Goal: Information Seeking & Learning: Learn about a topic

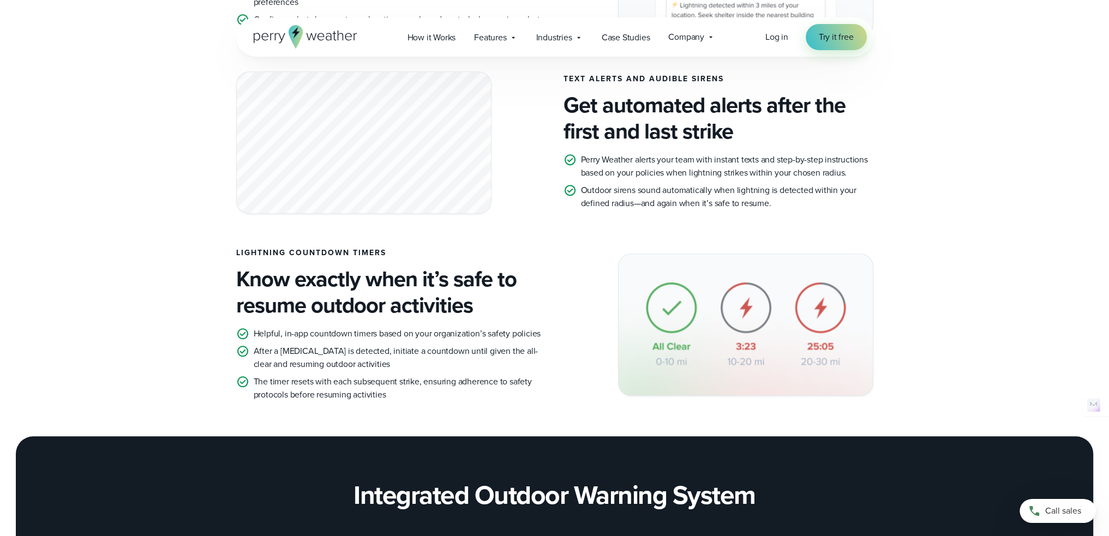
scroll to position [793, 0]
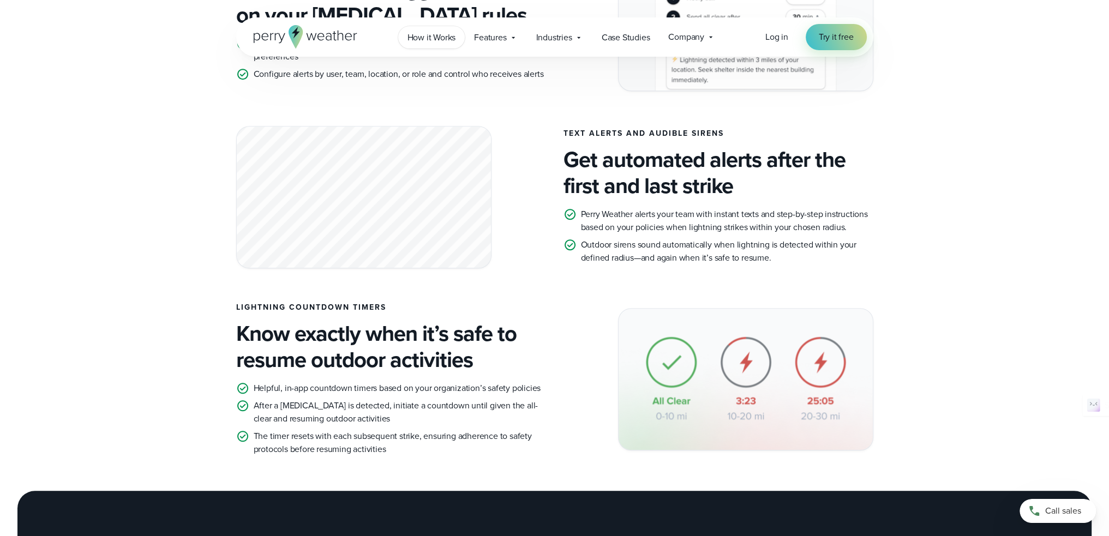
click at [434, 33] on span "How it Works" at bounding box center [431, 37] width 49 height 13
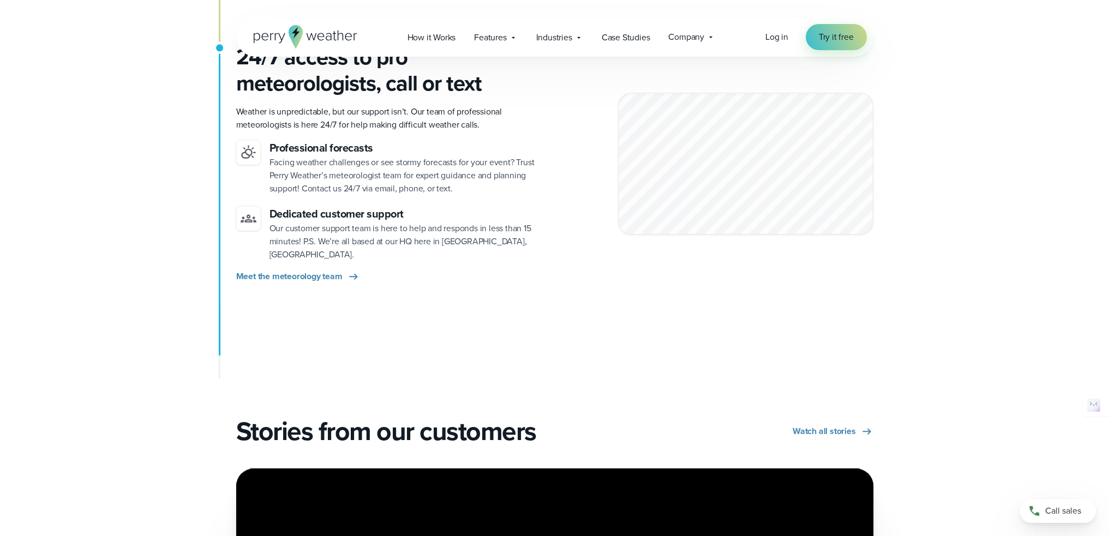
scroll to position [1799, 0]
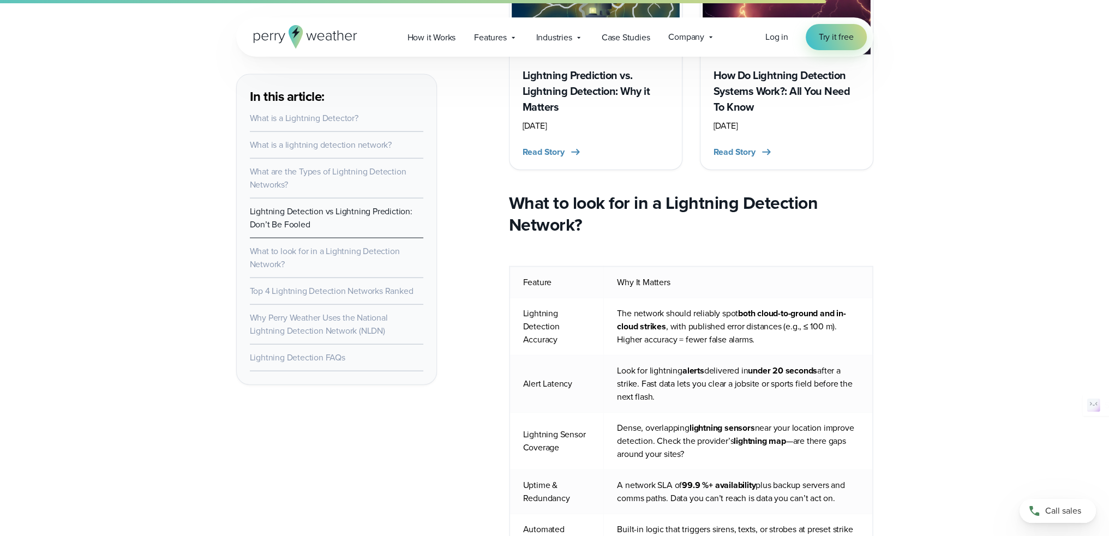
scroll to position [3599, 0]
